Goal: Information Seeking & Learning: Learn about a topic

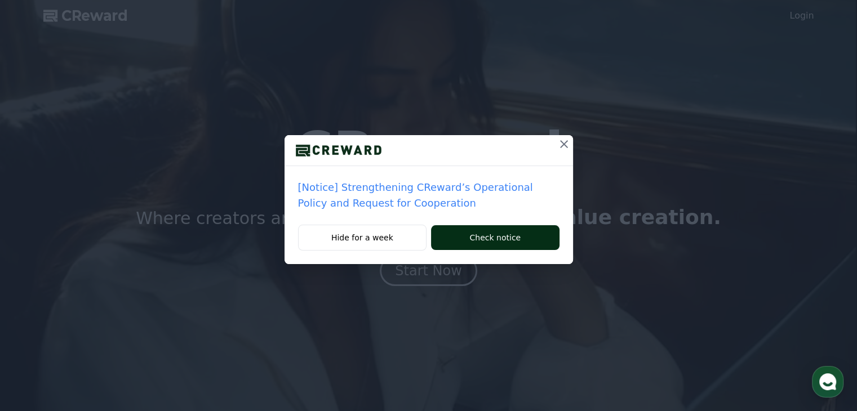
click at [470, 236] on button "Check notice" at bounding box center [495, 237] width 128 height 25
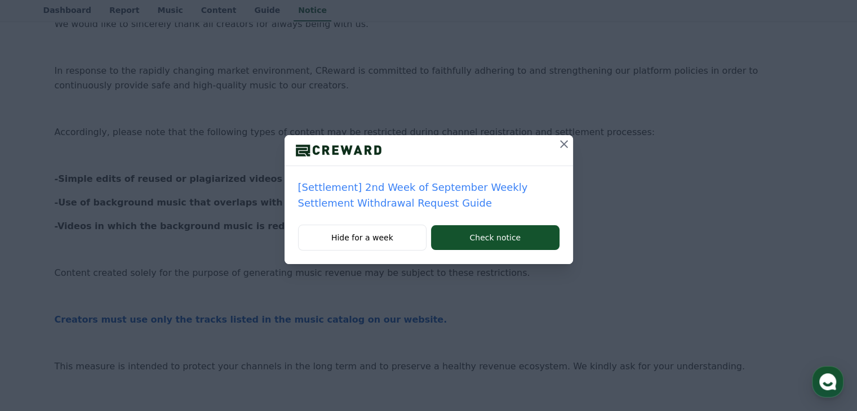
scroll to position [225, 0]
click at [555, 145] on button at bounding box center [564, 144] width 18 height 18
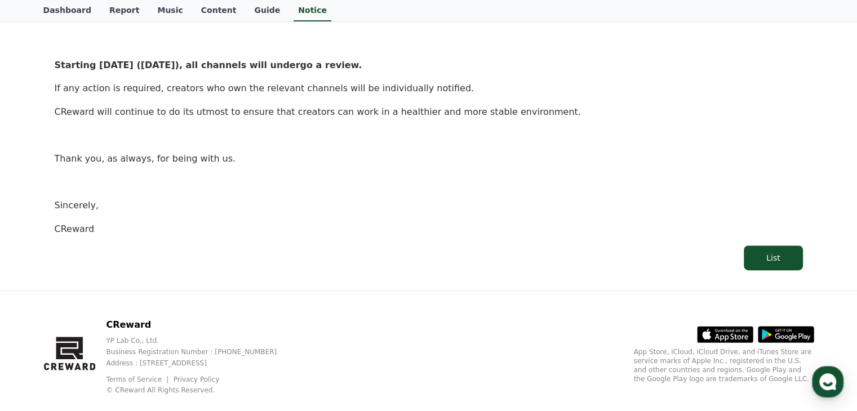
scroll to position [615, 0]
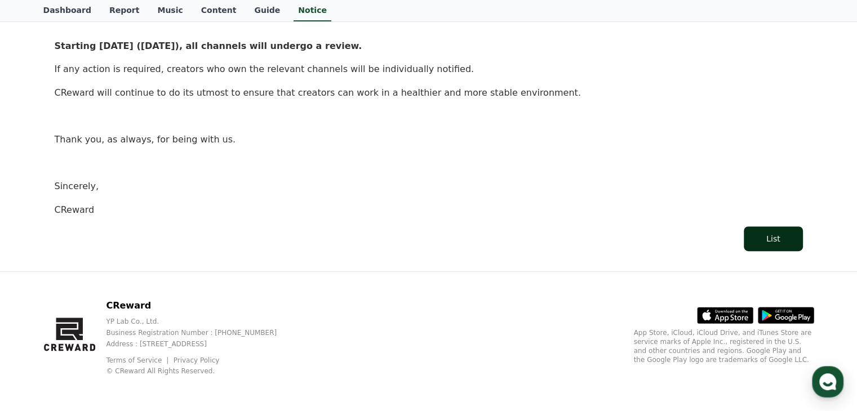
click at [769, 244] on button "List" at bounding box center [773, 238] width 59 height 25
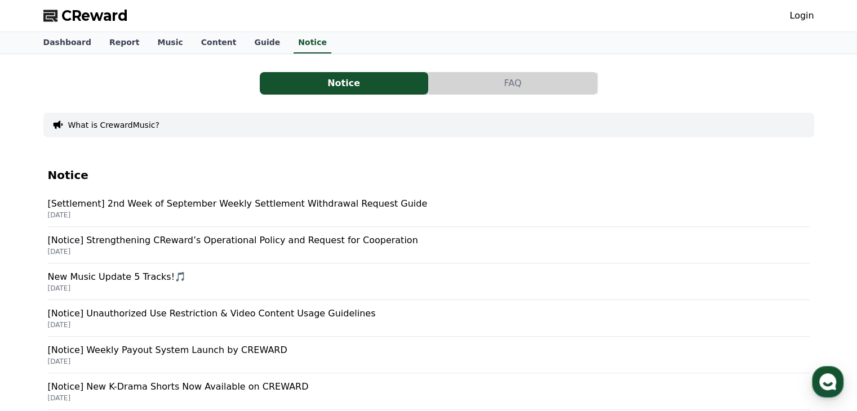
scroll to position [615, 0]
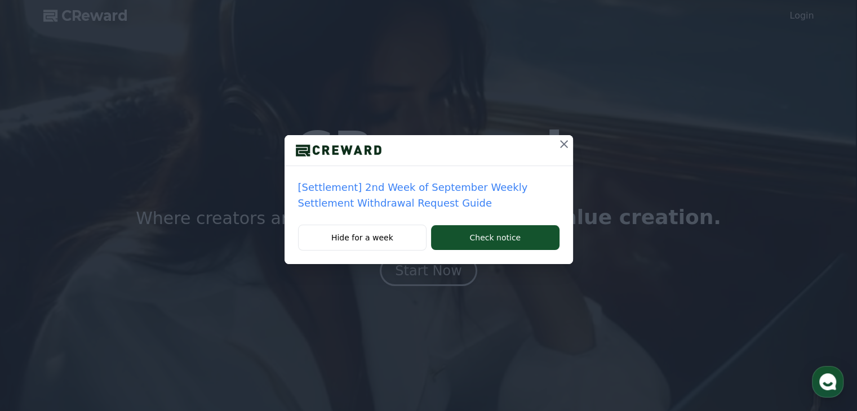
click at [557, 149] on icon at bounding box center [564, 144] width 14 height 14
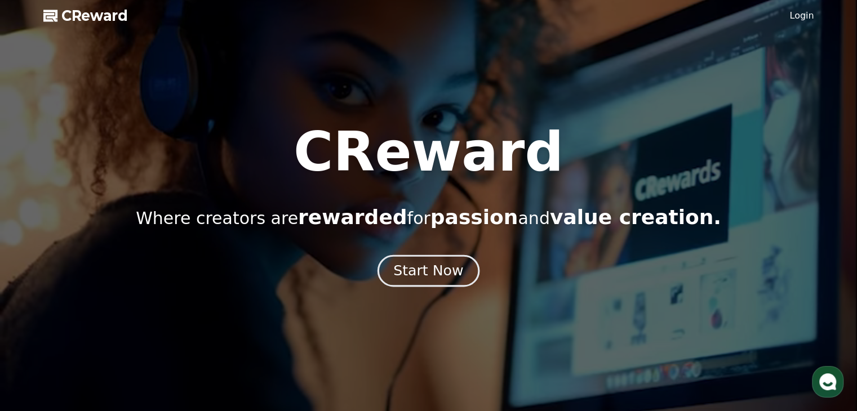
click at [435, 271] on div "Start Now" at bounding box center [428, 270] width 70 height 19
